Goal: Information Seeking & Learning: Learn about a topic

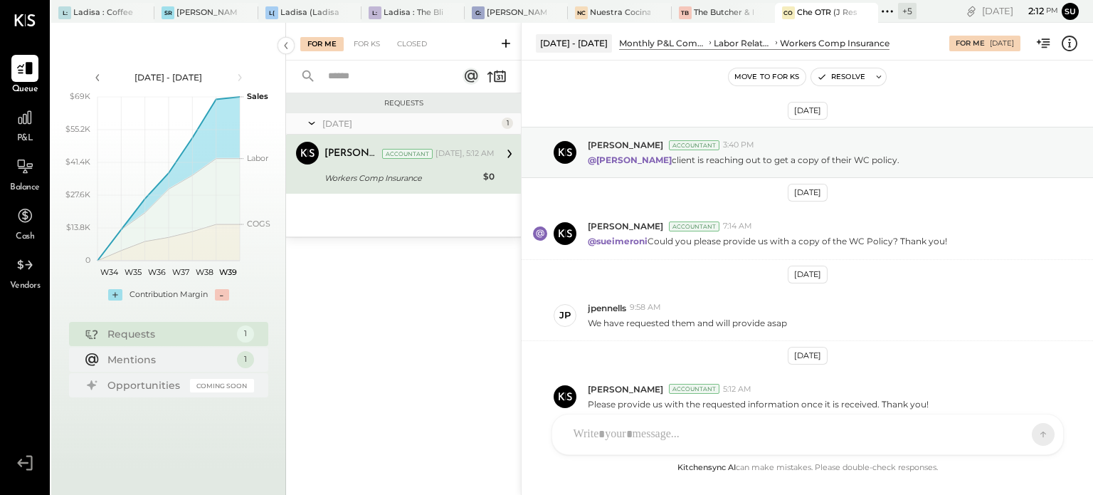
scroll to position [67, 0]
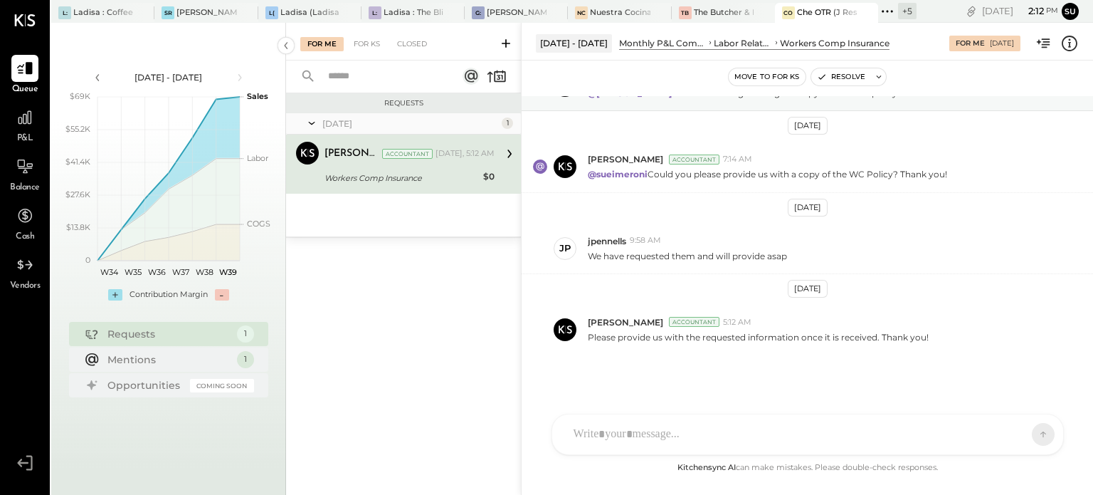
click at [885, 10] on icon at bounding box center [887, 11] width 19 height 19
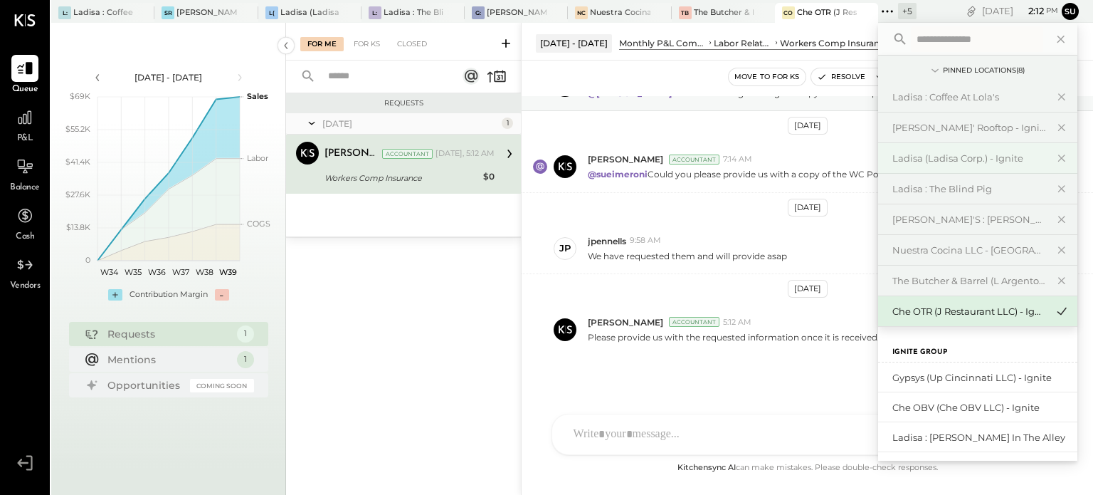
click at [903, 158] on div "Ladisa (Ladisa Corp.) - Ignite" at bounding box center [970, 159] width 154 height 14
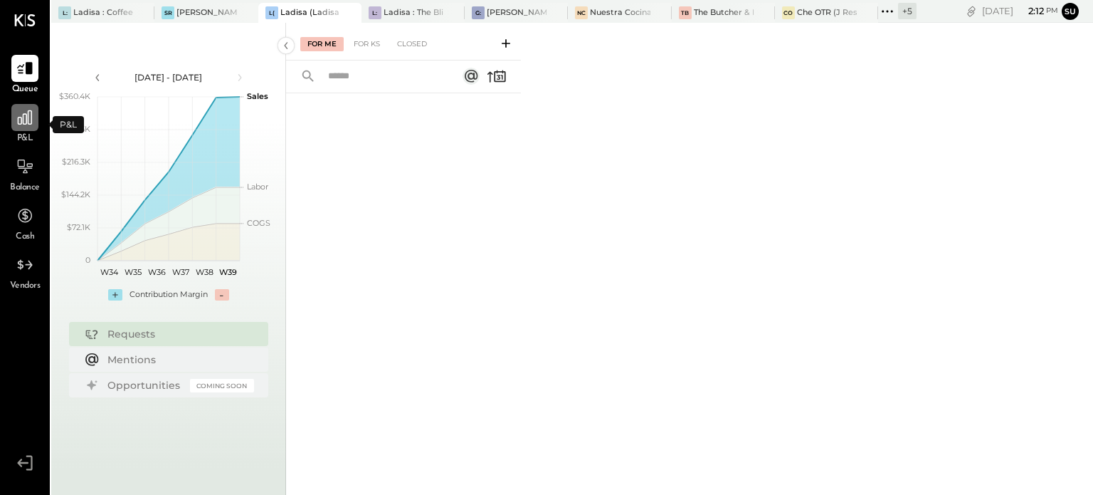
click at [24, 117] on icon at bounding box center [25, 117] width 19 height 19
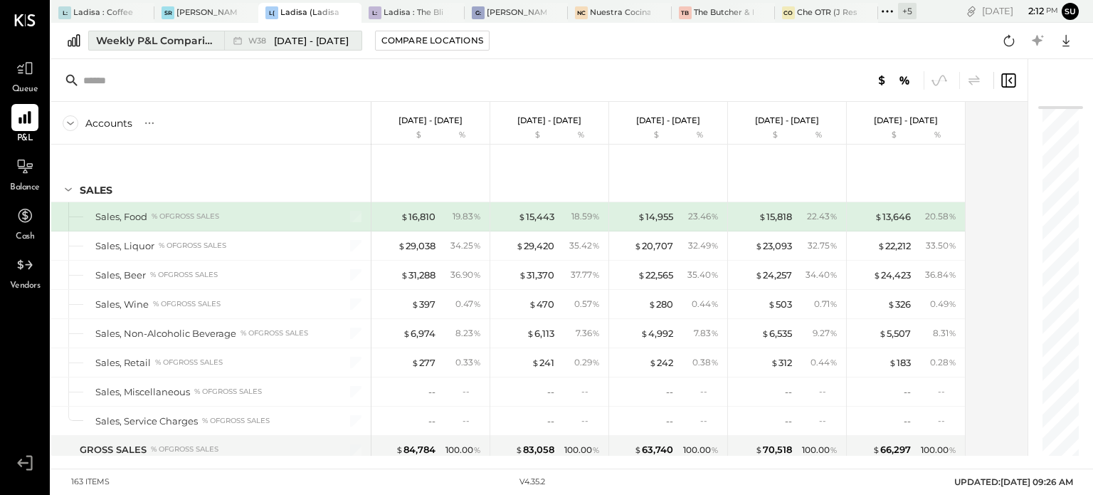
click at [182, 40] on div "Weekly P&L Comparison" at bounding box center [156, 40] width 120 height 14
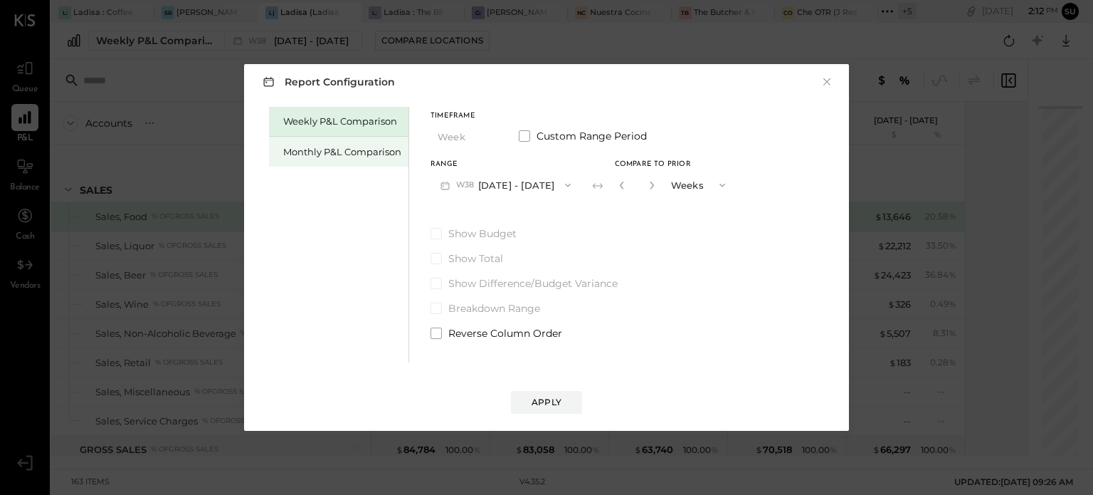
click at [320, 152] on div "Monthly P&L Comparison" at bounding box center [342, 152] width 118 height 14
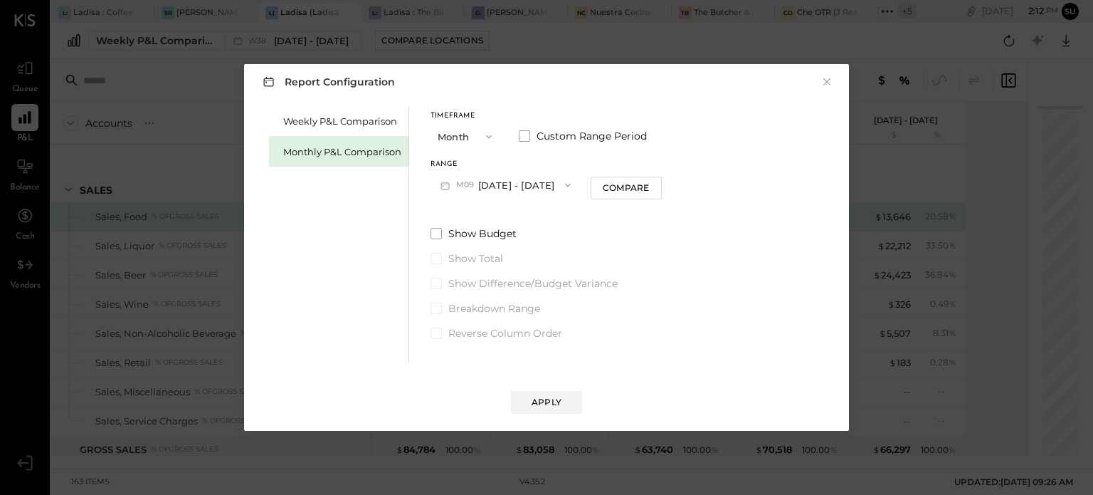
click at [566, 182] on icon "button" at bounding box center [567, 184] width 11 height 11
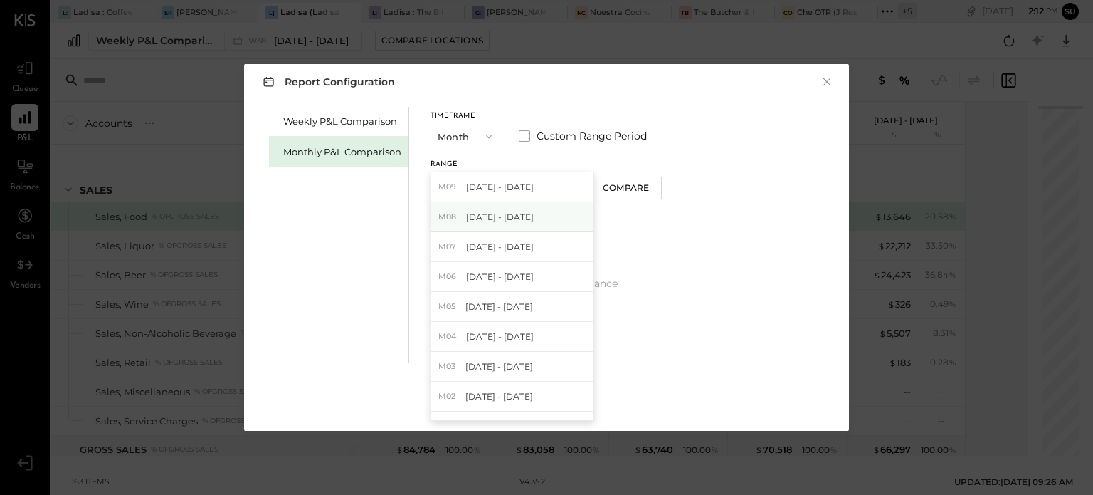
click at [495, 223] on div "M08 [DATE] - [DATE]" at bounding box center [512, 217] width 162 height 30
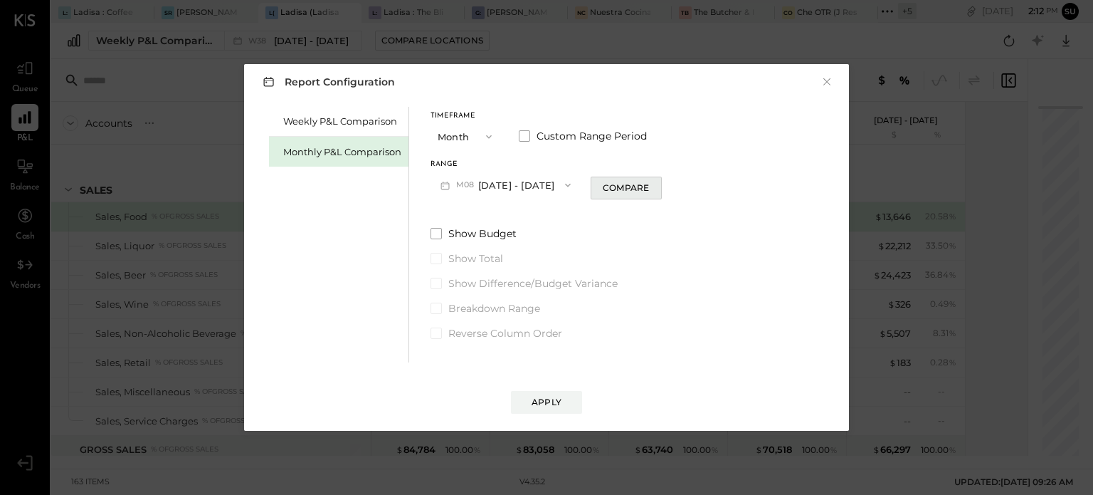
click at [615, 186] on div "Compare" at bounding box center [626, 188] width 46 height 12
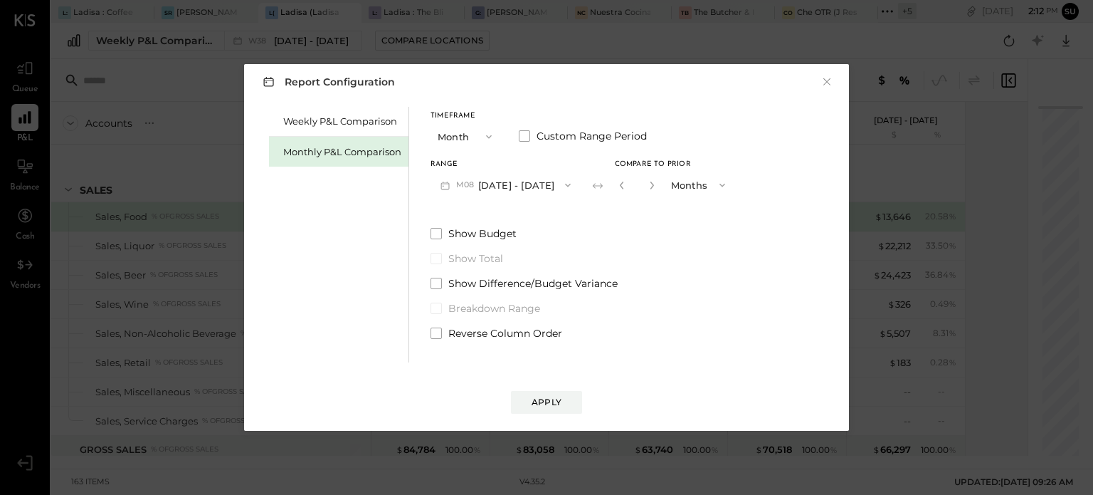
click at [646, 179] on button "button" at bounding box center [651, 185] width 11 height 16
type input "*"
click at [532, 396] on div "Apply" at bounding box center [547, 402] width 30 height 12
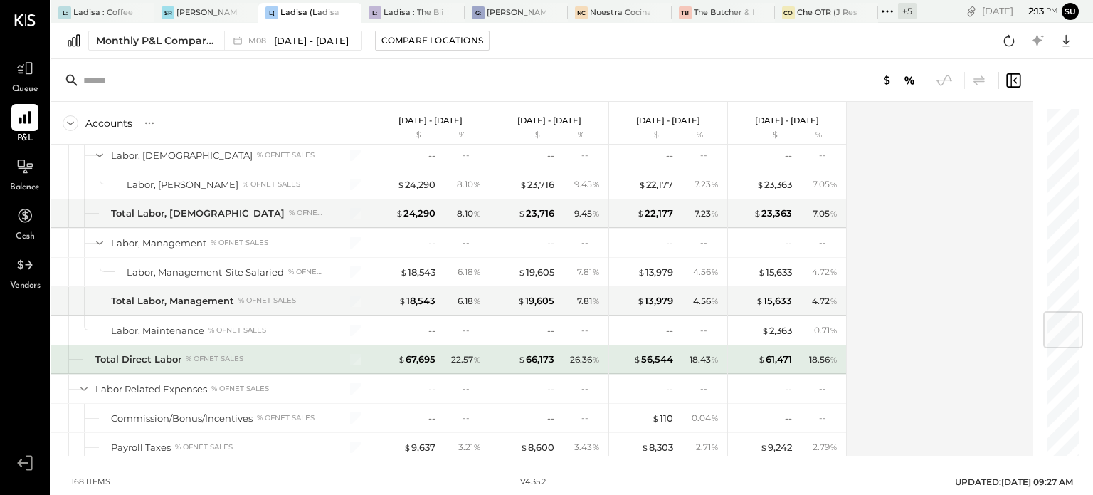
scroll to position [1723, 0]
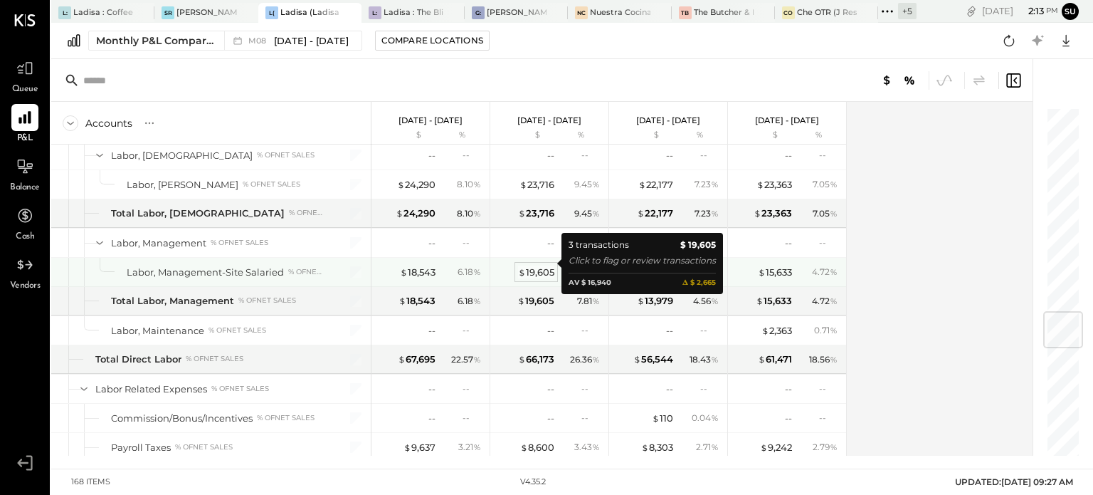
click at [535, 267] on div "$ 19,605" at bounding box center [536, 272] width 36 height 14
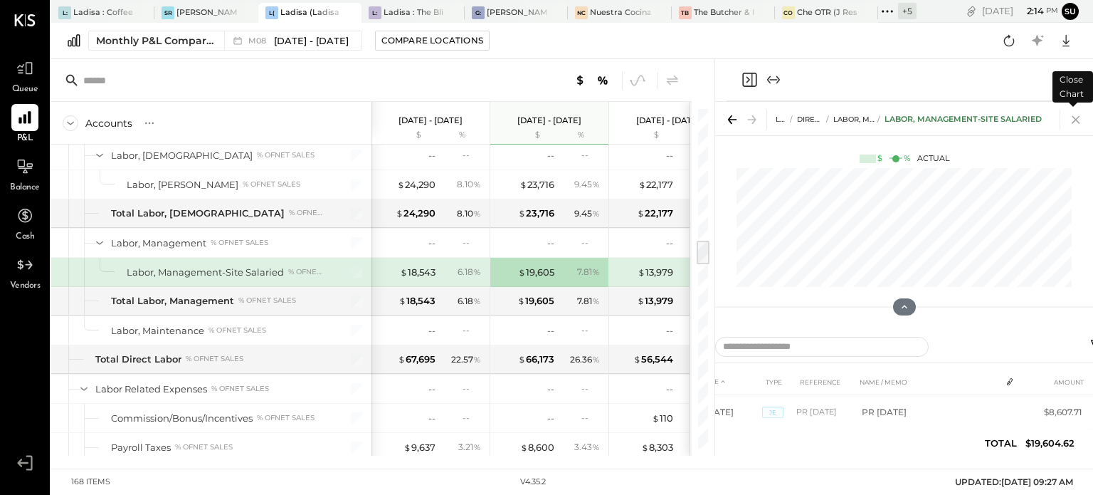
click at [1073, 119] on icon at bounding box center [1076, 120] width 20 height 20
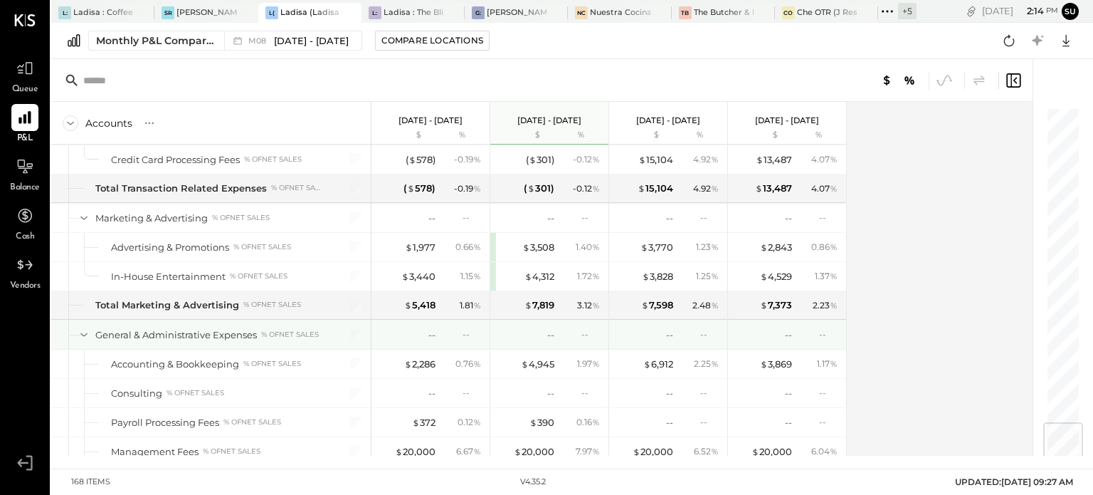
scroll to position [2652, 0]
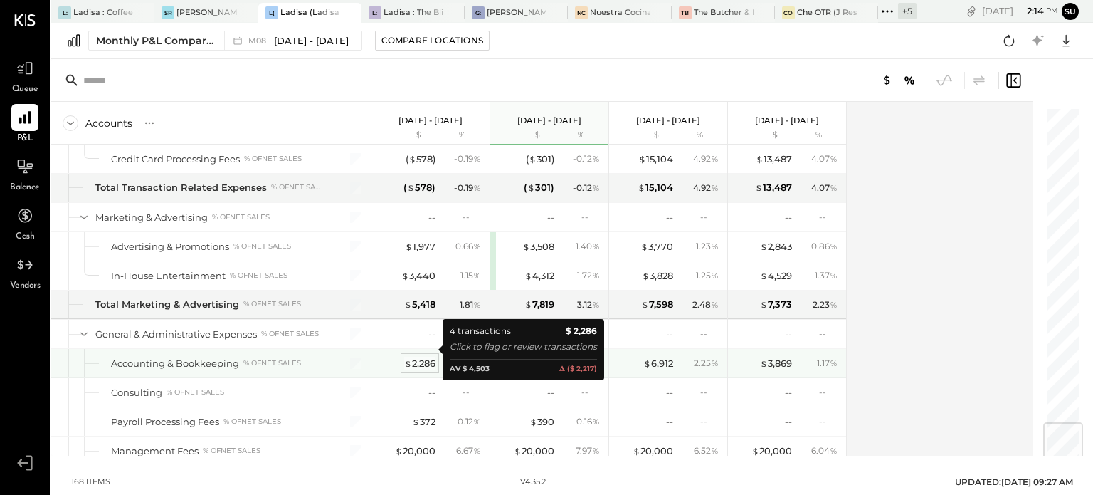
click at [423, 357] on div "$ 2,286" at bounding box center [419, 364] width 31 height 14
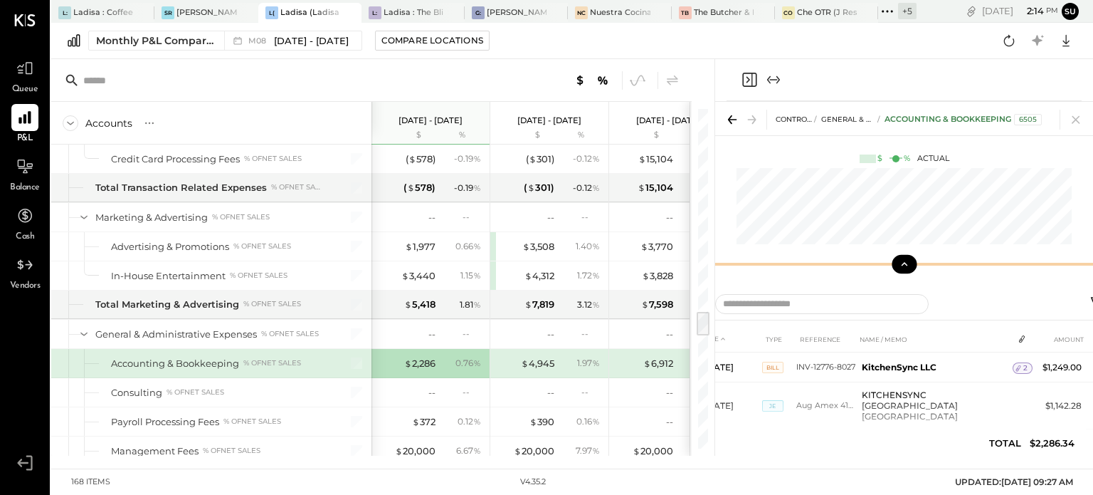
drag, startPoint x: 903, startPoint y: 306, endPoint x: 903, endPoint y: 256, distance: 50.5
click at [903, 256] on div at bounding box center [904, 264] width 378 height 28
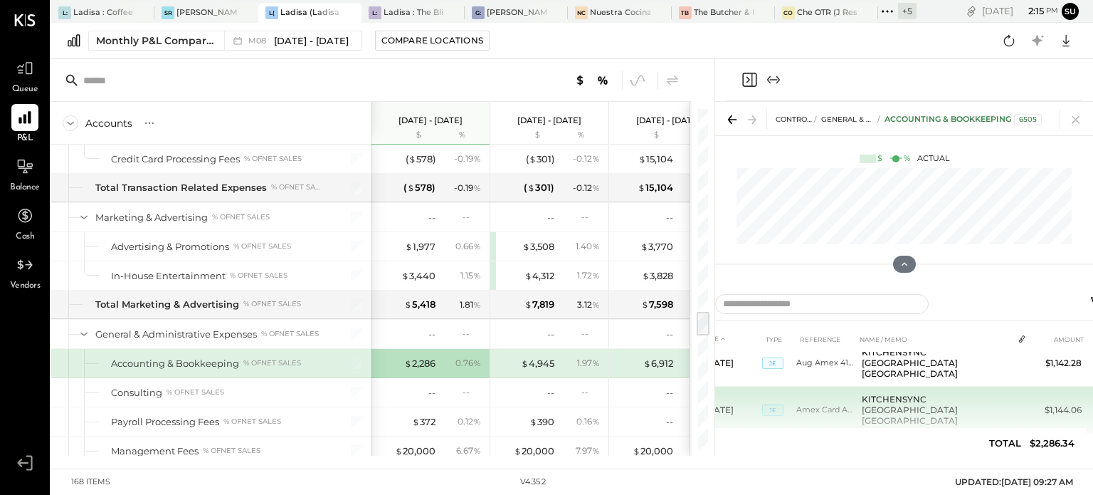
scroll to position [42, 0]
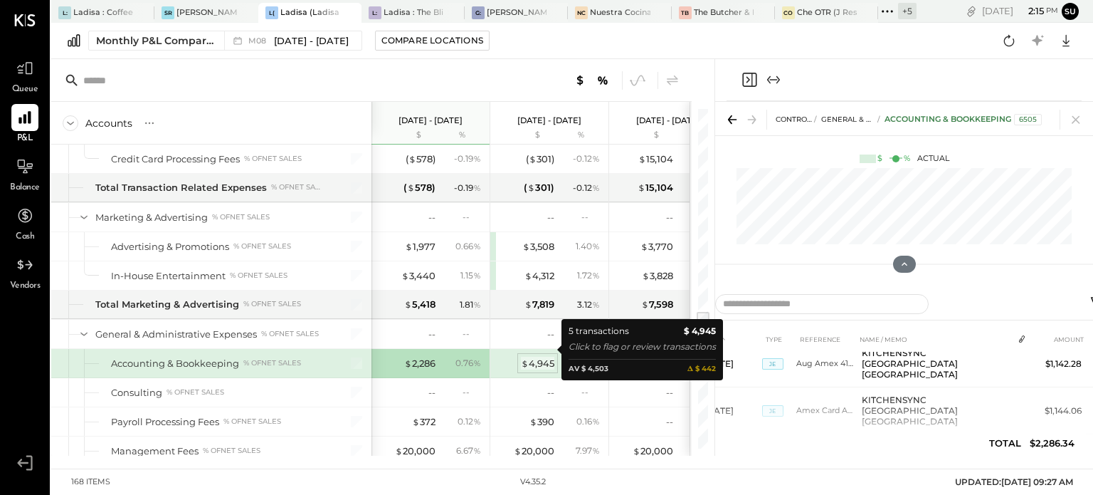
click at [535, 357] on div "$ 4,945" at bounding box center [537, 364] width 33 height 14
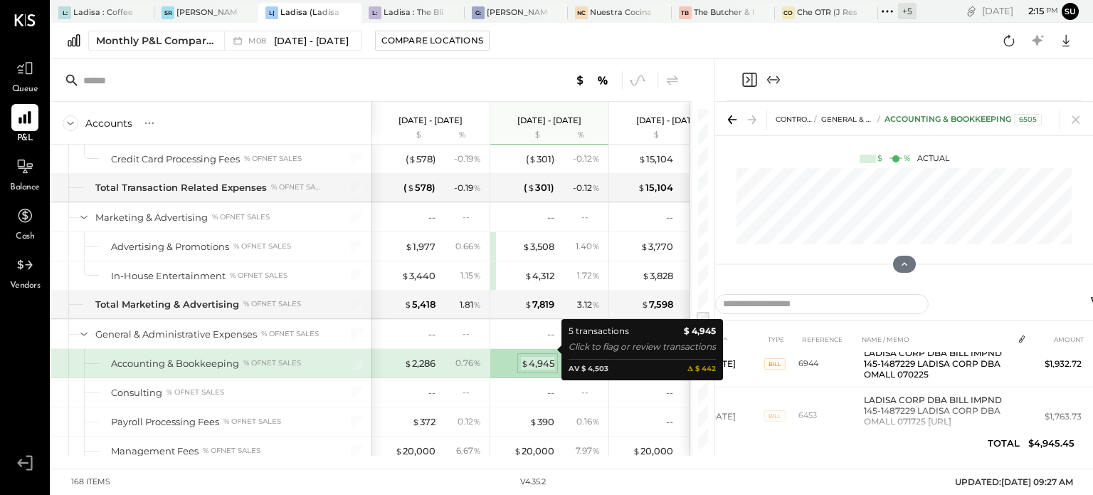
scroll to position [46, 0]
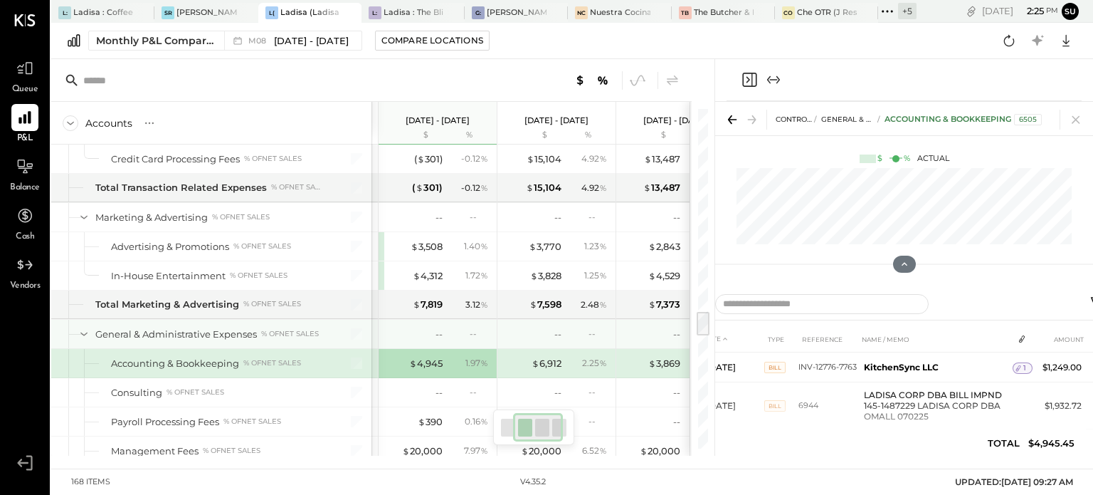
scroll to position [0, 102]
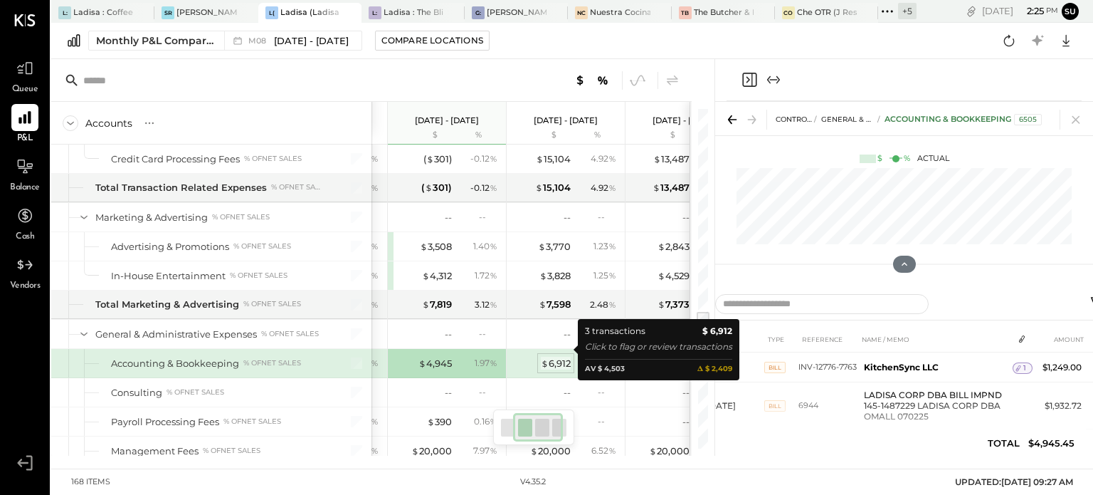
click at [557, 357] on div "$ 6,912" at bounding box center [556, 364] width 30 height 14
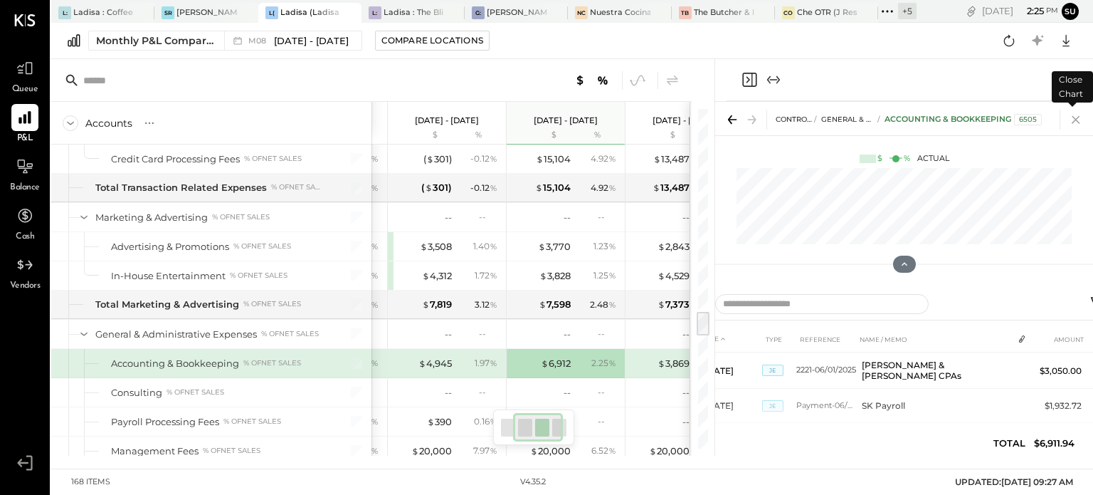
click at [1073, 122] on icon at bounding box center [1076, 120] width 8 height 8
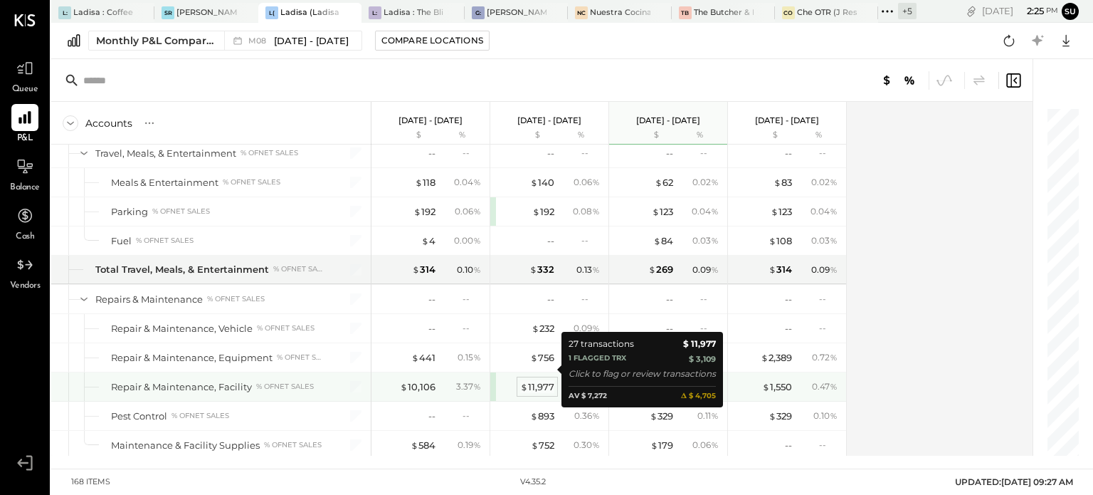
click at [539, 380] on div "$ 11,977" at bounding box center [537, 387] width 34 height 14
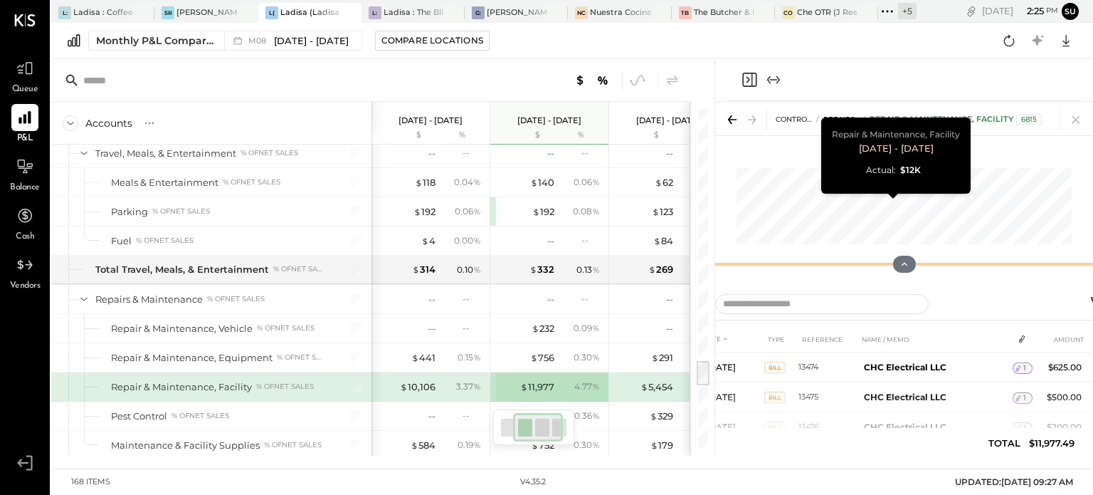
click at [899, 210] on div "CONTROLLABLE EXPENSES Repairs & Maintenance Repair & Maintenance, Facility 6815…" at bounding box center [904, 193] width 378 height 182
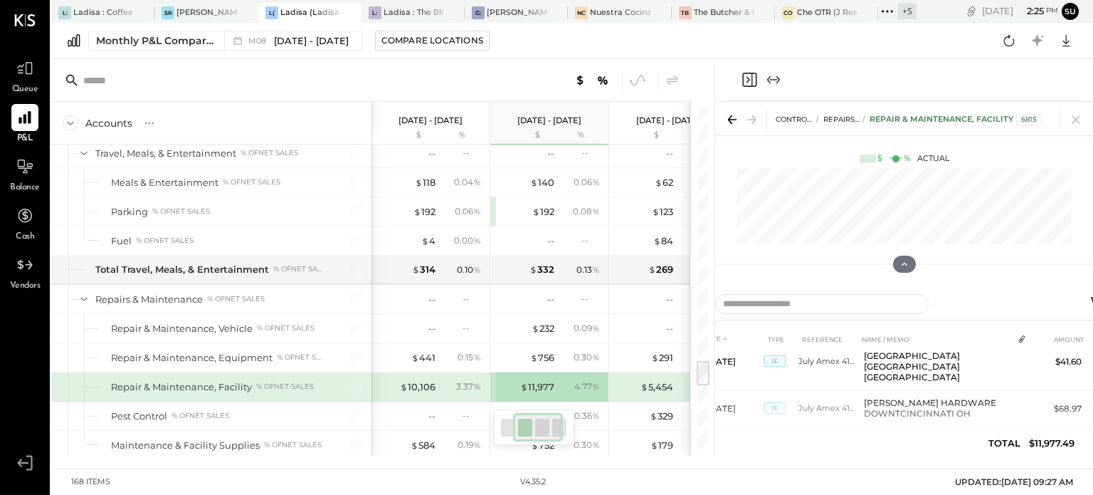
scroll to position [615, 0]
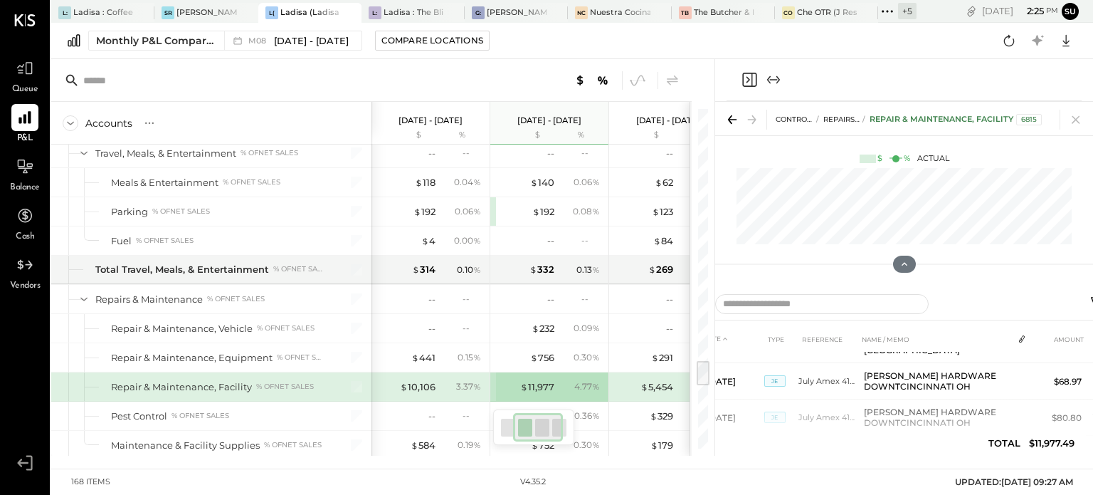
click at [837, 399] on td "July Amex 41008" at bounding box center [829, 417] width 60 height 36
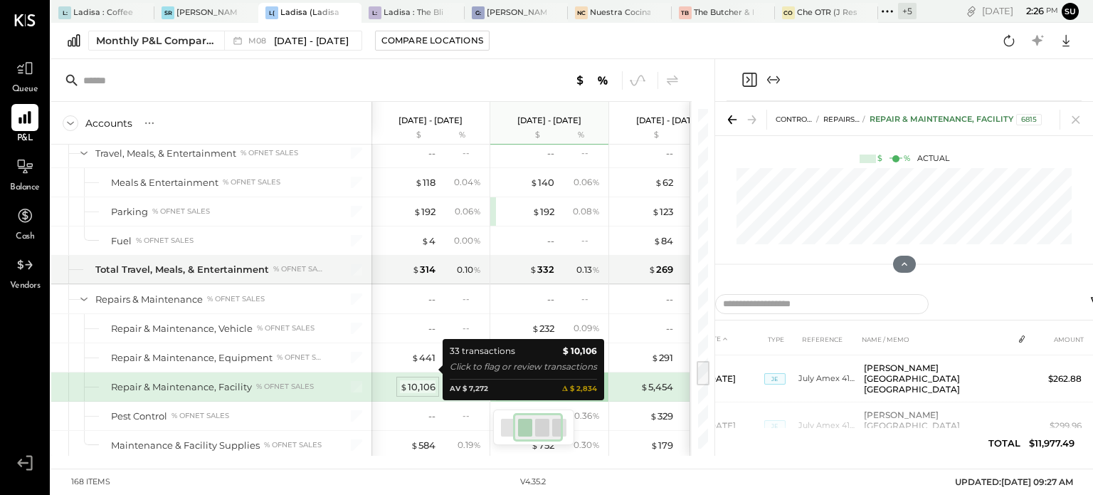
click at [421, 380] on div "$ 10,106" at bounding box center [418, 387] width 36 height 14
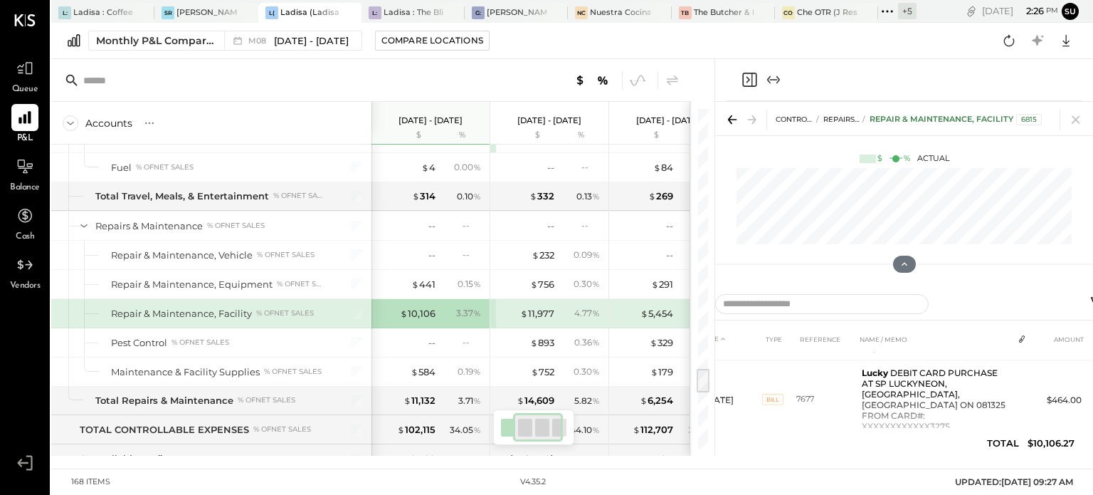
scroll to position [3401, 0]
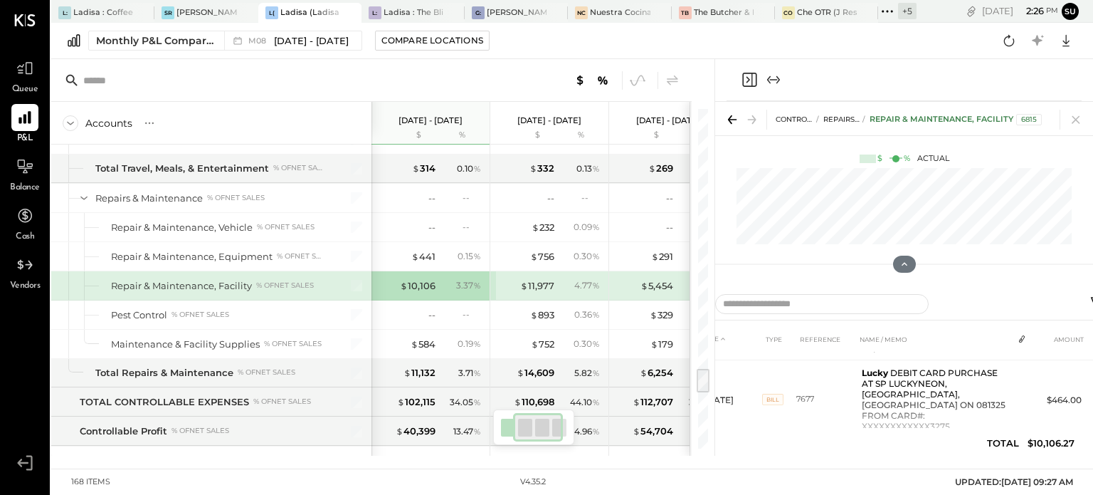
drag, startPoint x: 706, startPoint y: 367, endPoint x: 700, endPoint y: 375, distance: 10.1
click at [700, 375] on div at bounding box center [703, 380] width 13 height 23
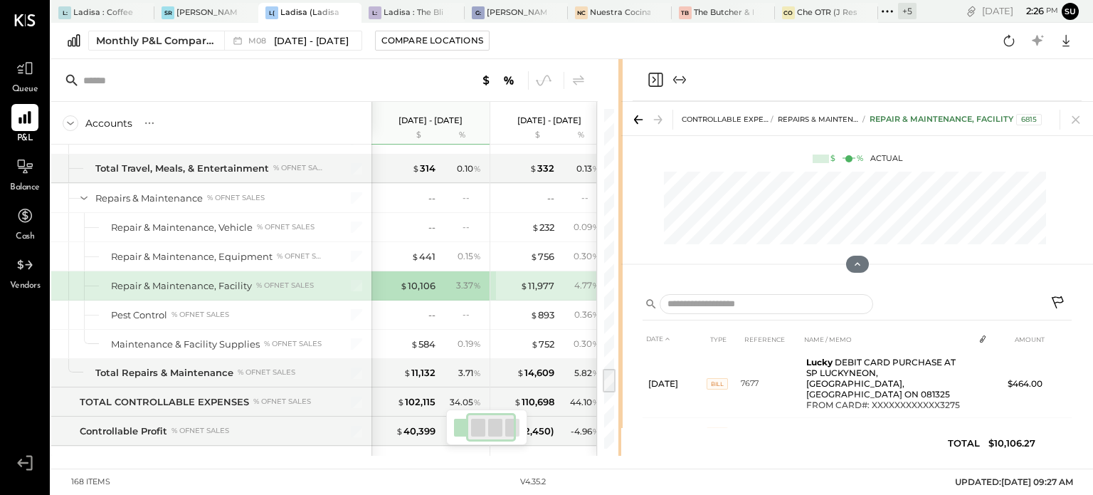
scroll to position [100, 0]
drag, startPoint x: 714, startPoint y: 359, endPoint x: 622, endPoint y: 360, distance: 91.8
click at [622, 360] on div "Accounts S % GL [DATE] - [DATE] $ % [DATE] - [DATE] $ % [DATE] - [DATE] $ % [DA…" at bounding box center [572, 257] width 1042 height 396
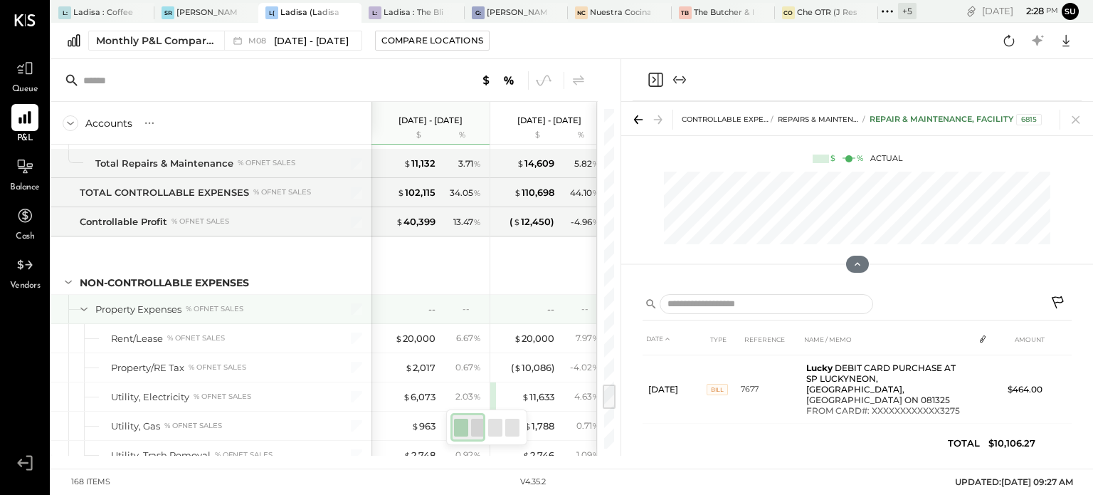
scroll to position [3611, 0]
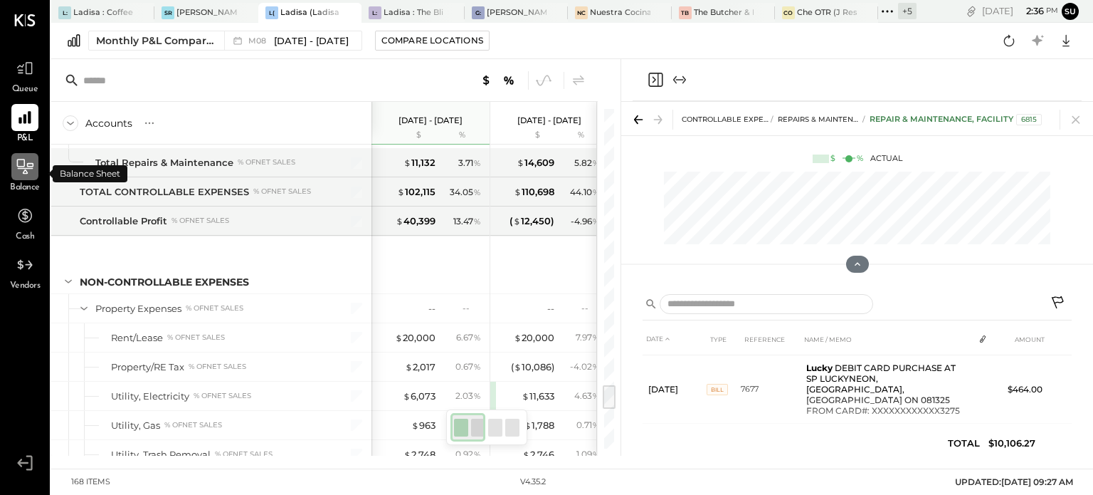
click at [23, 171] on icon at bounding box center [25, 166] width 19 height 19
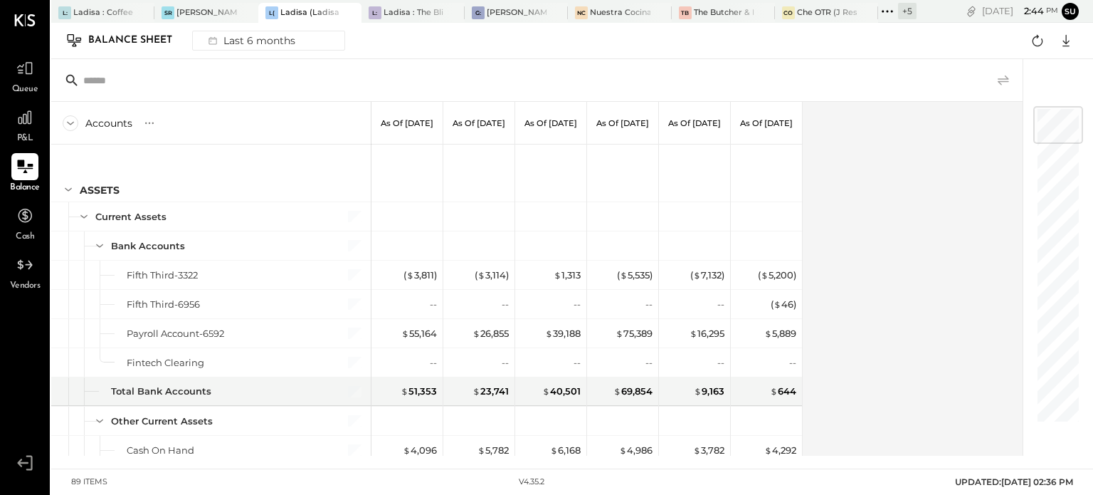
click at [1002, 77] on icon at bounding box center [1003, 80] width 17 height 17
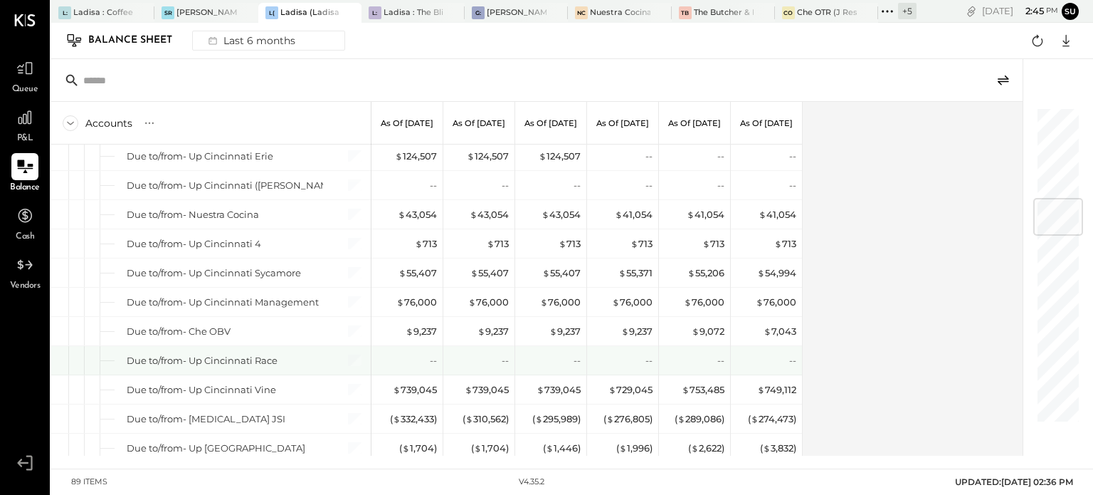
scroll to position [760, 0]
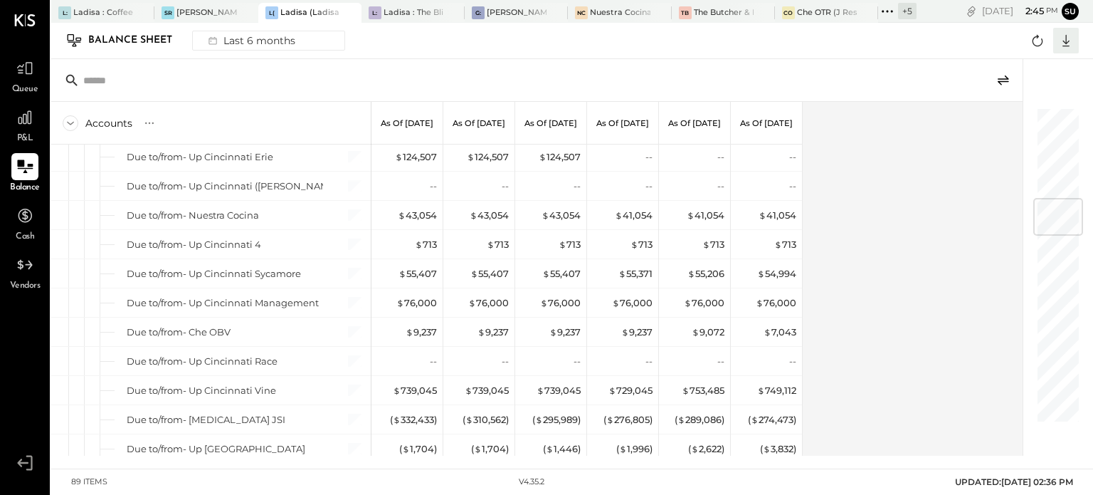
click at [1065, 44] on icon at bounding box center [1066, 40] width 19 height 19
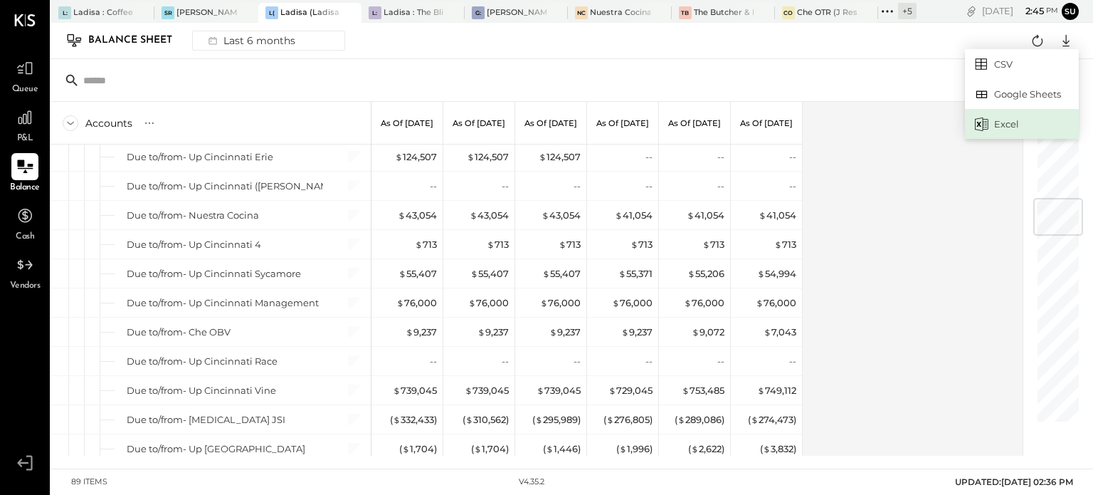
click at [1014, 113] on div "Excel" at bounding box center [1022, 124] width 114 height 30
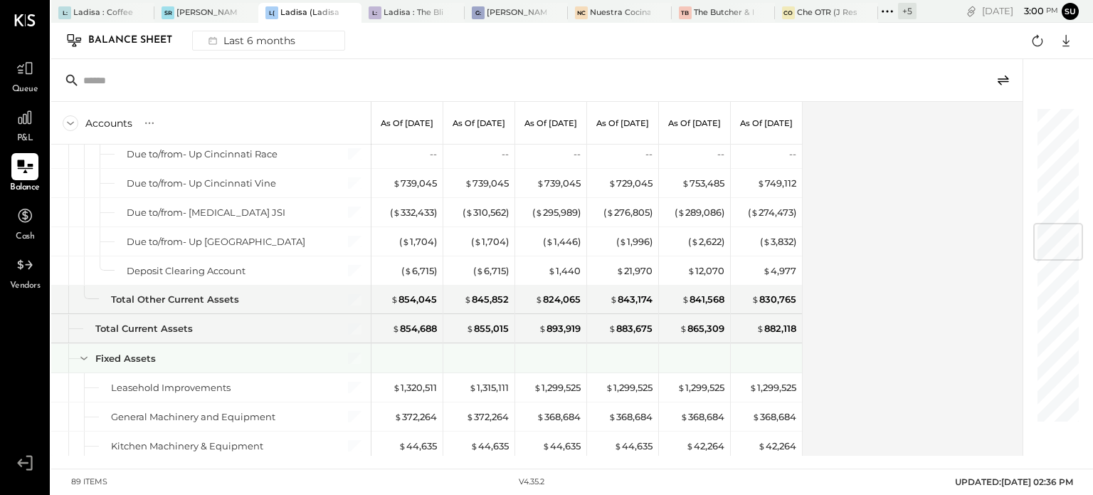
scroll to position [967, 0]
